Goal: Transaction & Acquisition: Purchase product/service

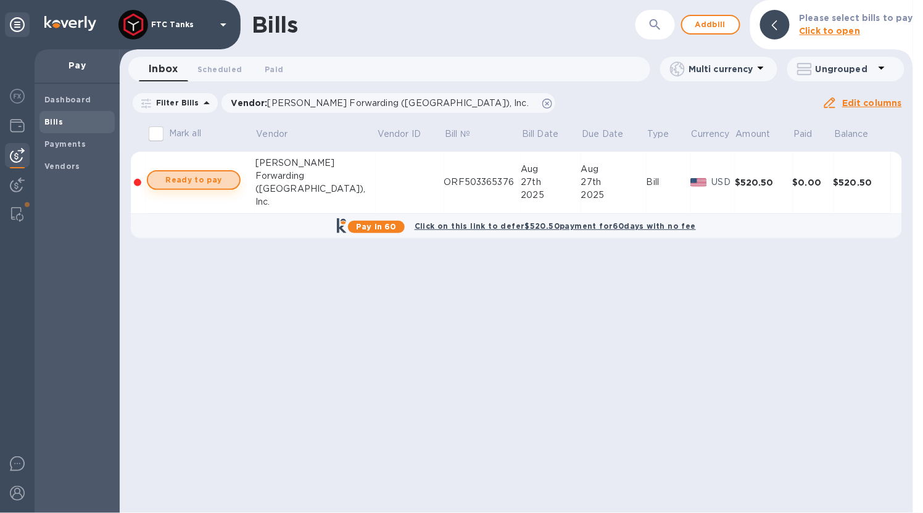
click at [217, 183] on span "Ready to pay" at bounding box center [194, 180] width 72 height 15
checkbox input "true"
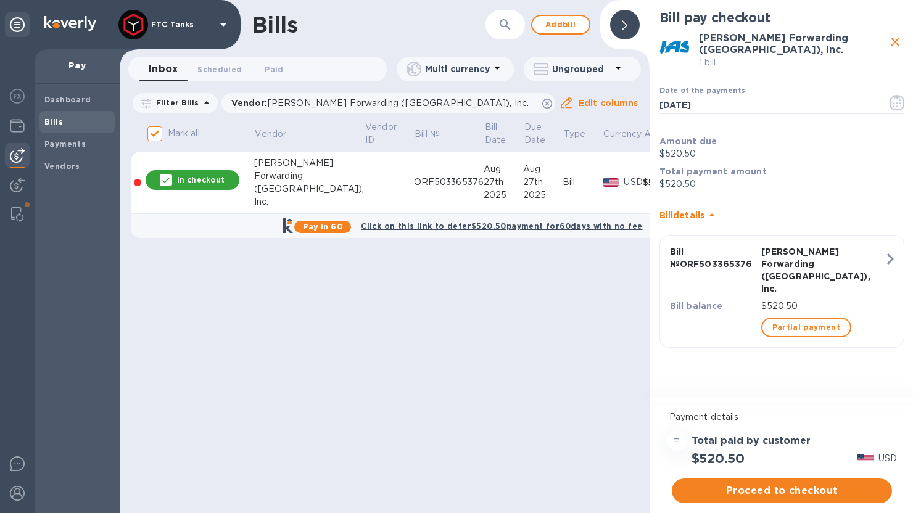
scroll to position [1, 0]
click at [782, 489] on span "Proceed to checkout" at bounding box center [782, 491] width 201 height 15
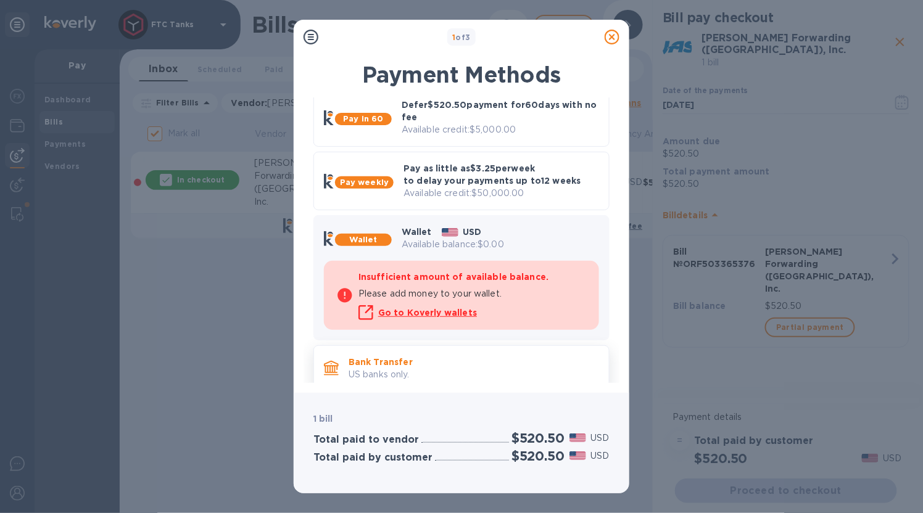
scroll to position [28, 0]
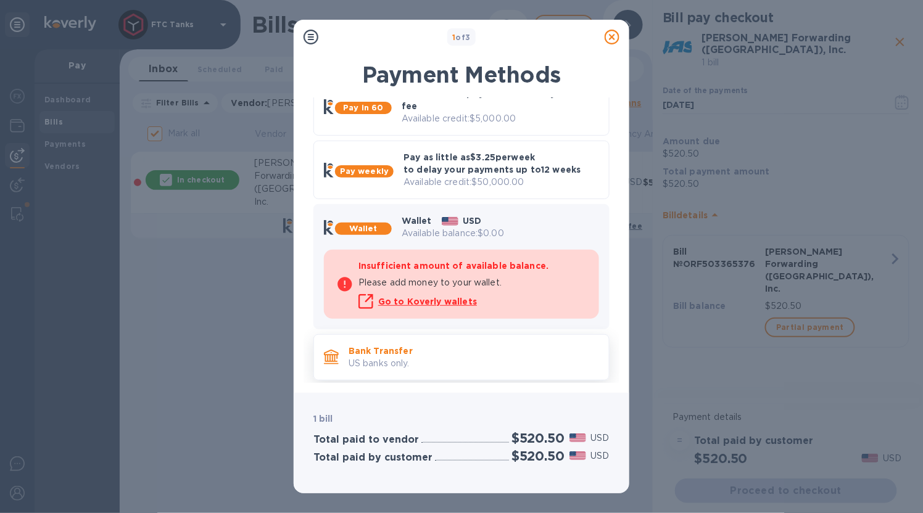
click at [426, 357] on p "US banks only." at bounding box center [474, 363] width 250 height 13
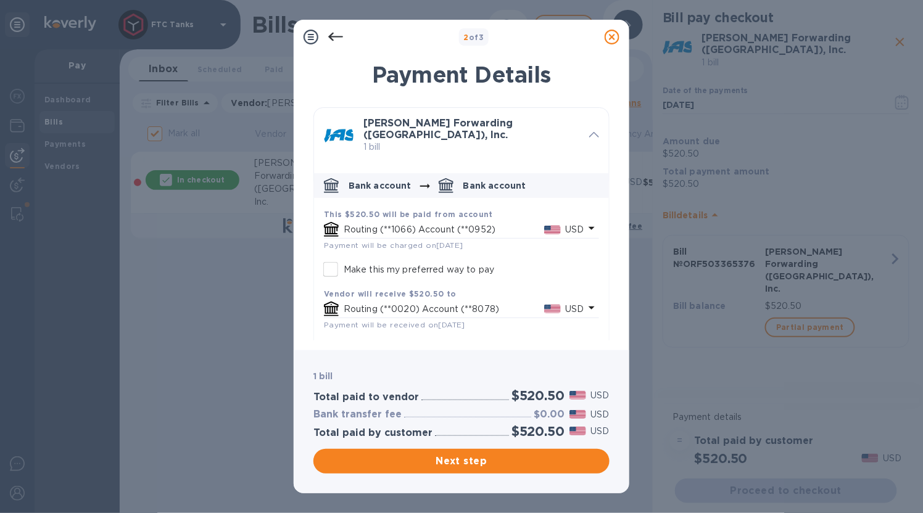
scroll to position [49, 0]
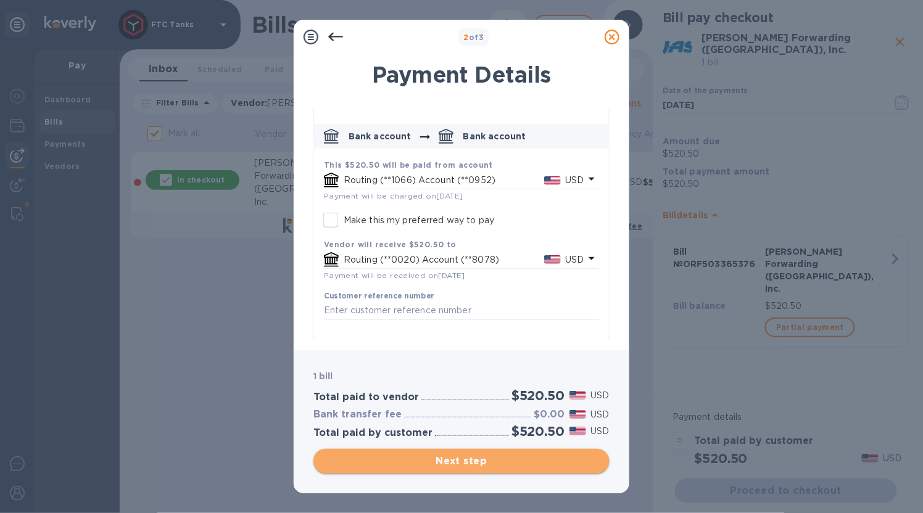
click at [470, 463] on span "Next step" at bounding box center [461, 461] width 276 height 15
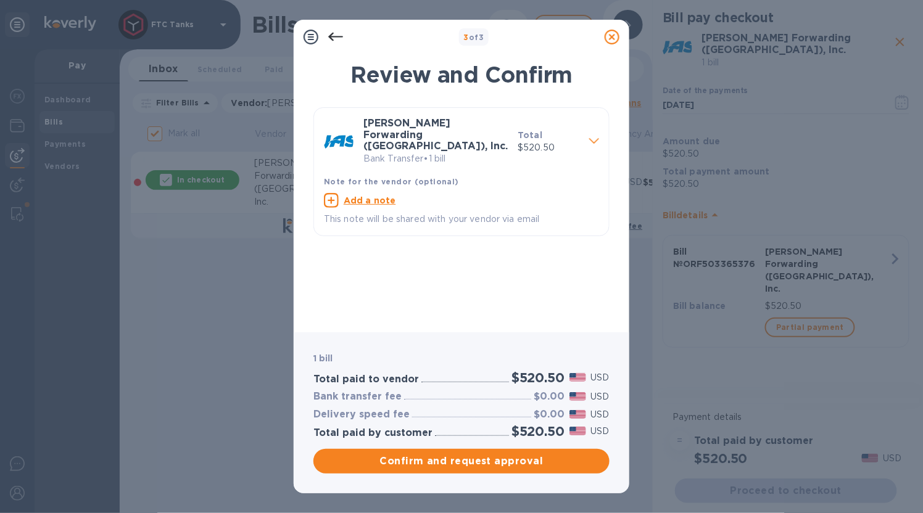
click at [357, 196] on u "Add a note" at bounding box center [370, 201] width 52 height 10
click at [369, 197] on textarea at bounding box center [451, 202] width 255 height 10
paste textarea "ORF503365376"
type textarea "ORF503365376"
click at [435, 267] on div "[PERSON_NAME] Forwarding ([GEOGRAPHIC_DATA]), Inc. Bank Transfer • 1 bill Total…" at bounding box center [461, 214] width 296 height 215
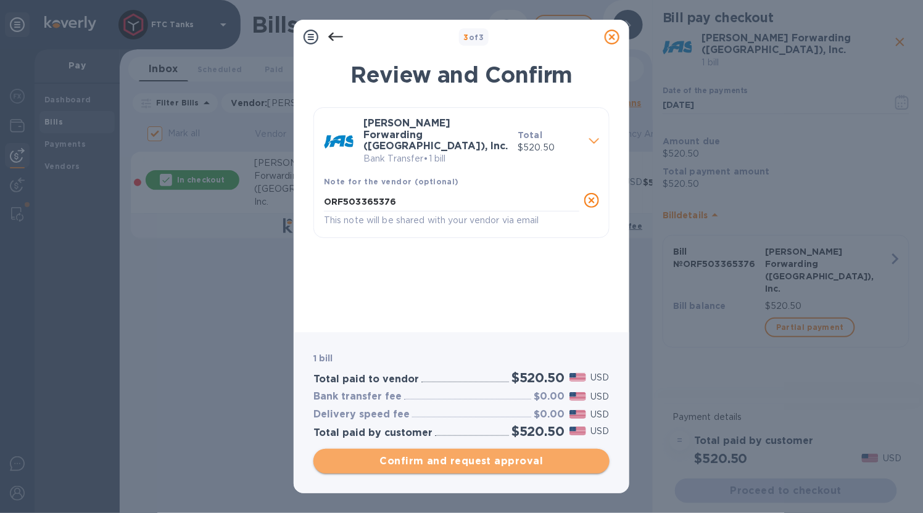
click at [509, 460] on span "Confirm and request approval" at bounding box center [461, 461] width 276 height 15
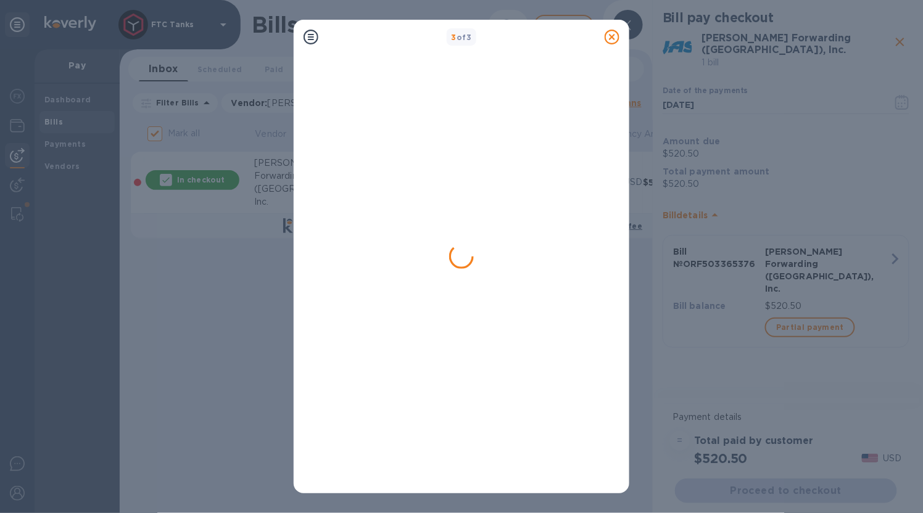
checkbox input "false"
